Goal: Task Accomplishment & Management: Manage account settings

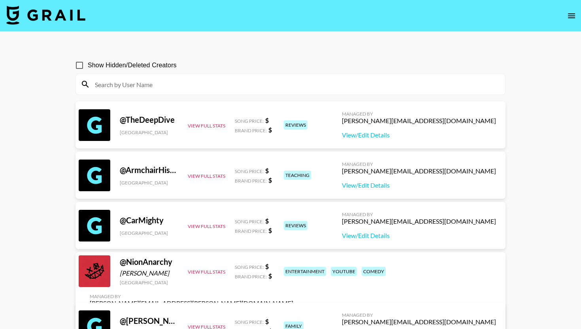
click at [148, 87] on input at bounding box center [295, 84] width 411 height 13
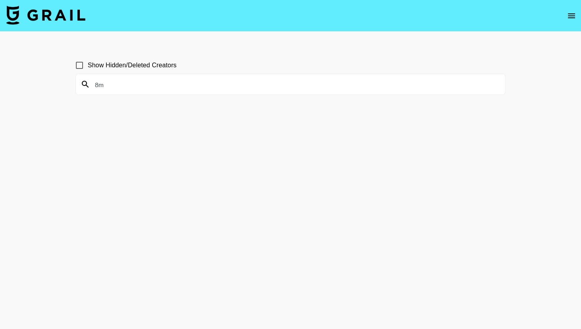
type input "8"
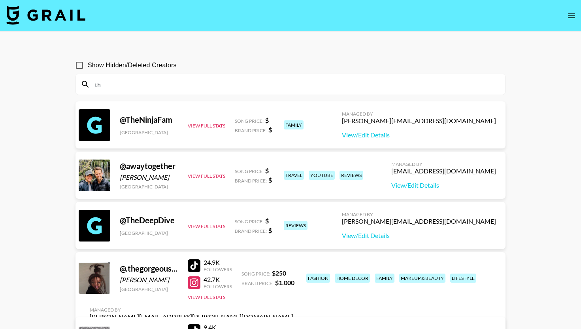
type input "t"
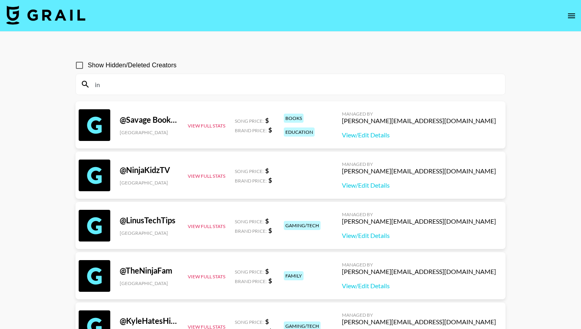
type input "i"
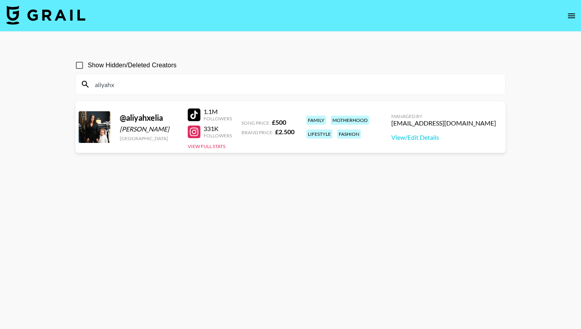
type input "aliyahx"
click at [438, 123] on div "[EMAIL_ADDRESS][DOMAIN_NAME]" at bounding box center [444, 123] width 105 height 8
click at [144, 82] on input "aliyahx" at bounding box center [295, 84] width 411 height 13
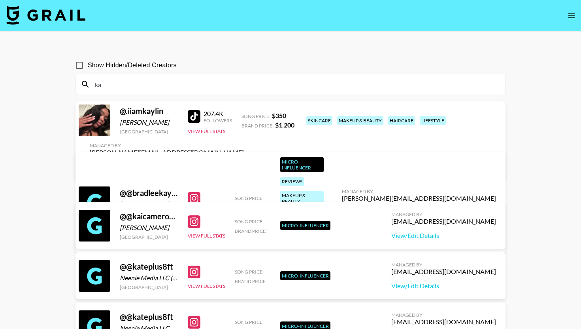
type input "k"
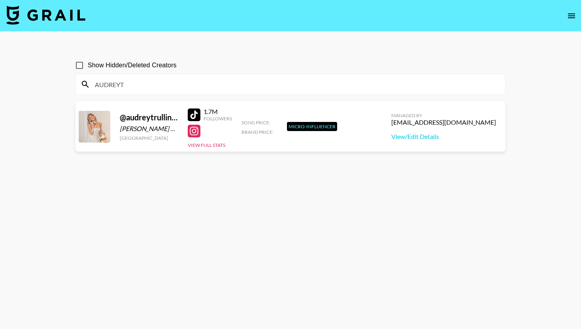
type input "AUDREYT"
click at [448, 119] on div "[EMAIL_ADDRESS][DOMAIN_NAME]" at bounding box center [444, 122] width 105 height 8
click at [441, 135] on link "View/Edit Details" at bounding box center [444, 136] width 105 height 8
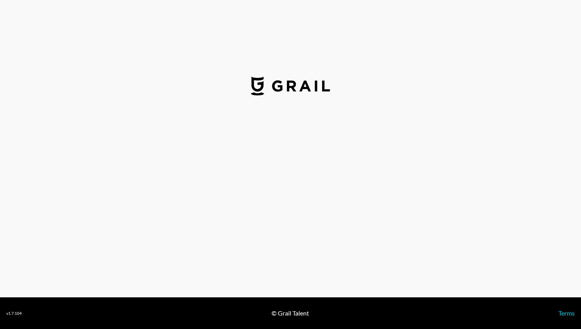
select select "USD"
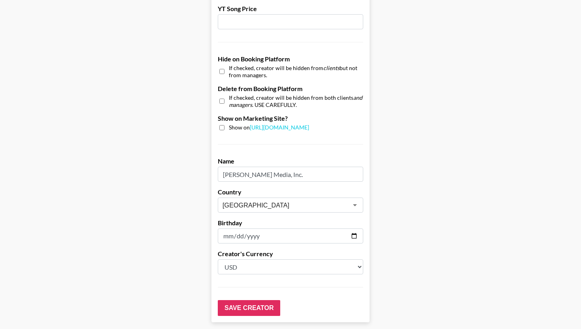
scroll to position [744, 0]
